Goal: Information Seeking & Learning: Learn about a topic

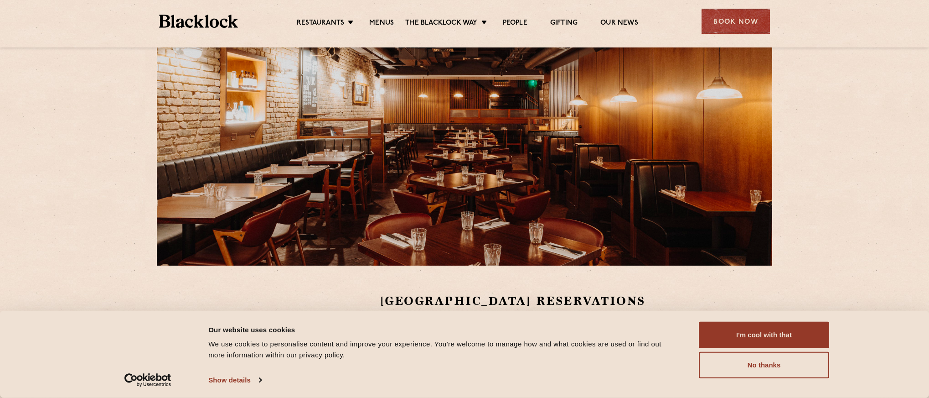
scroll to position [182, 0]
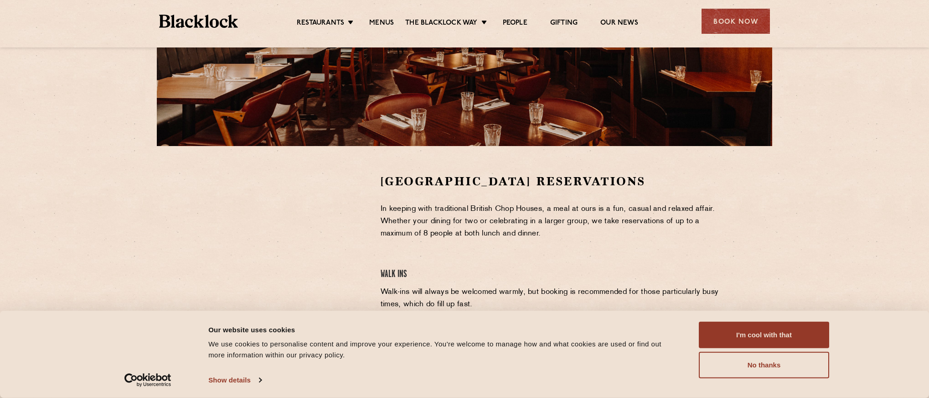
drag, startPoint x: 763, startPoint y: 340, endPoint x: 683, endPoint y: 330, distance: 80.9
click at [763, 340] on button "I'm cool with that" at bounding box center [764, 335] width 130 height 26
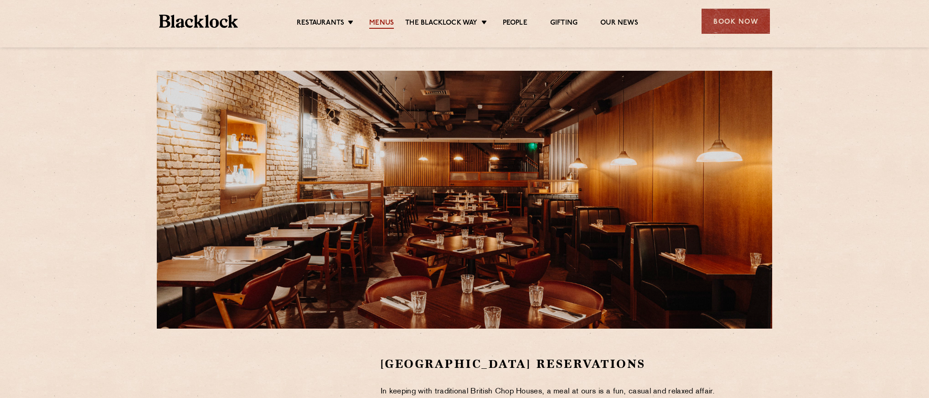
click at [376, 23] on link "Menus" at bounding box center [381, 24] width 25 height 10
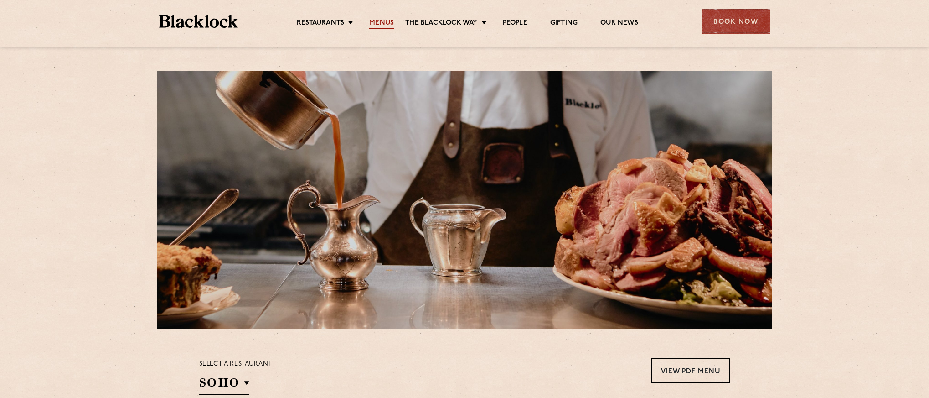
click at [388, 23] on link "Menus" at bounding box center [381, 24] width 25 height 10
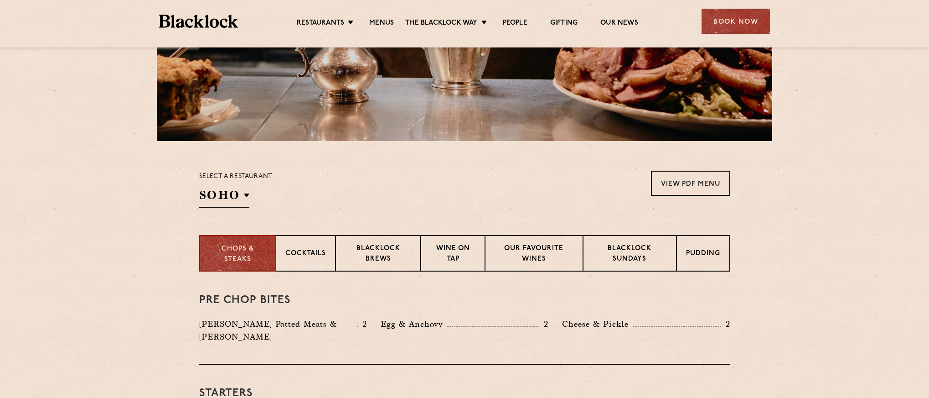
scroll to position [274, 0]
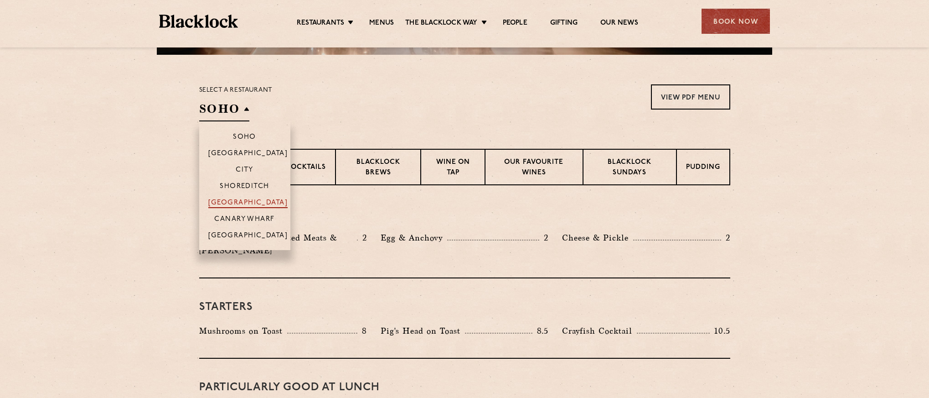
click at [265, 202] on p "[GEOGRAPHIC_DATA]" at bounding box center [248, 203] width 80 height 9
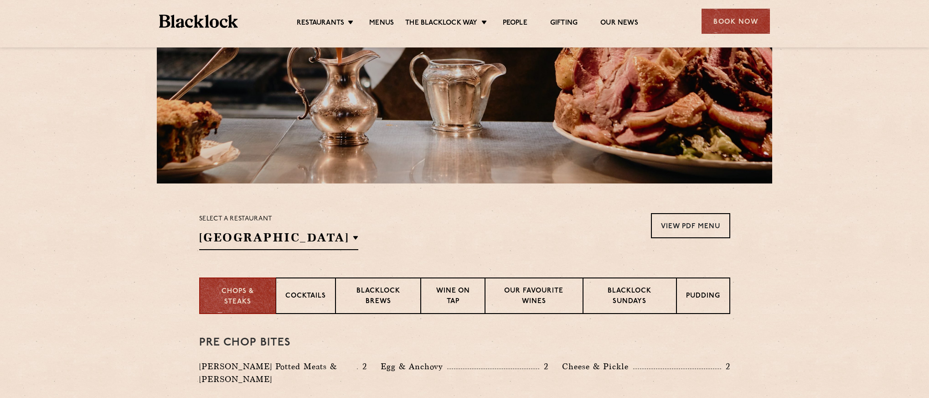
scroll to position [182, 0]
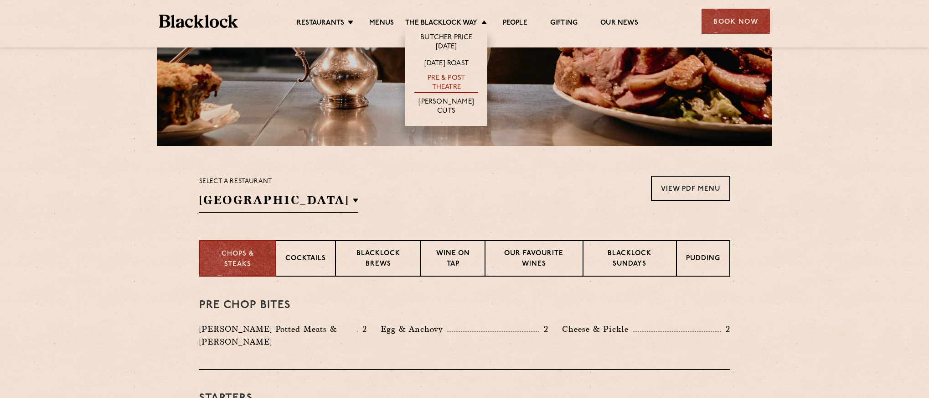
click at [444, 81] on link "Pre & Post Theatre" at bounding box center [447, 83] width 64 height 19
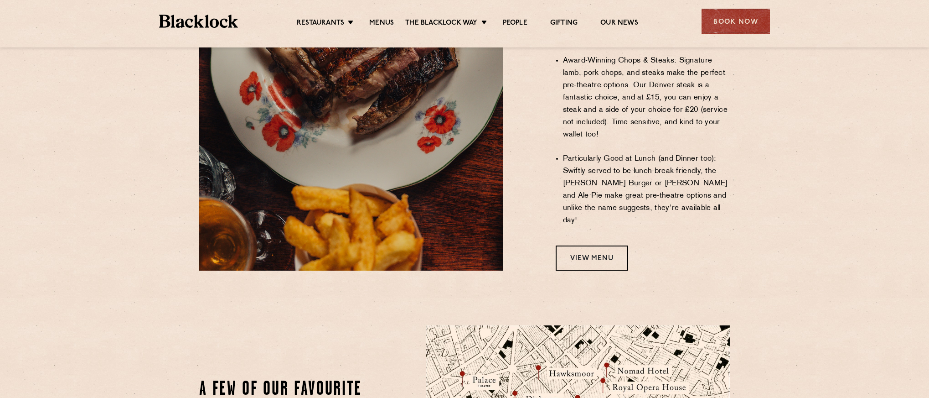
scroll to position [730, 0]
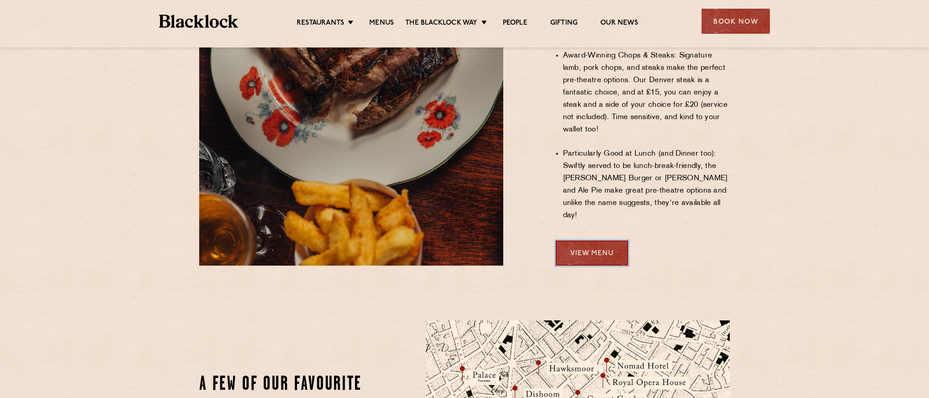
click at [616, 240] on link "View Menu" at bounding box center [592, 252] width 73 height 25
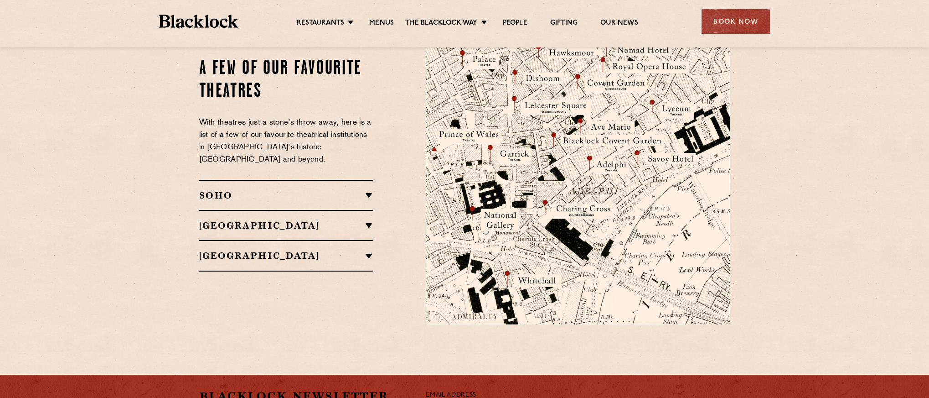
scroll to position [1049, 0]
